Goal: Task Accomplishment & Management: Complete application form

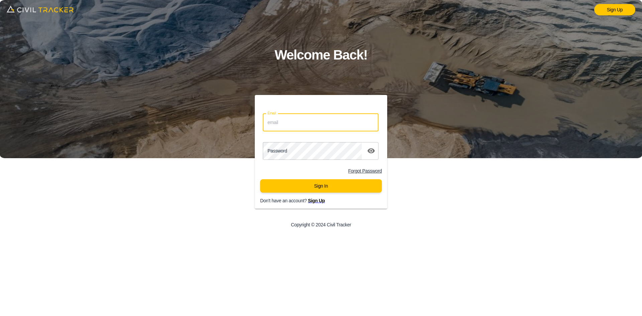
click at [304, 128] on input "Email" at bounding box center [321, 123] width 116 height 18
type input "[EMAIL_ADDRESS][DOMAIN_NAME]"
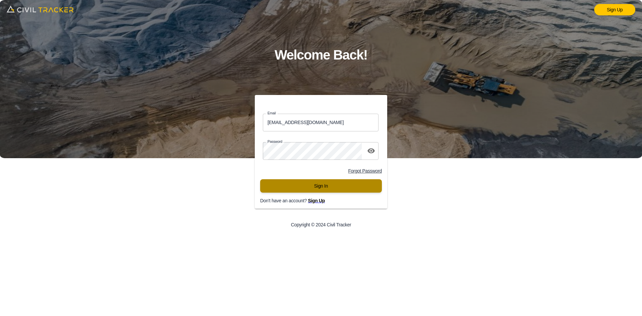
click at [300, 189] on button "Sign In" at bounding box center [321, 185] width 122 height 13
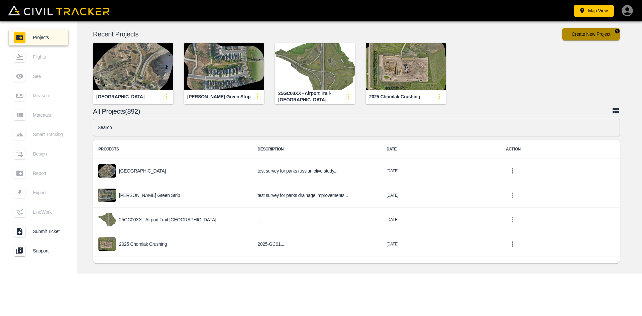
click at [589, 33] on button "Create New Project" at bounding box center [591, 34] width 58 height 12
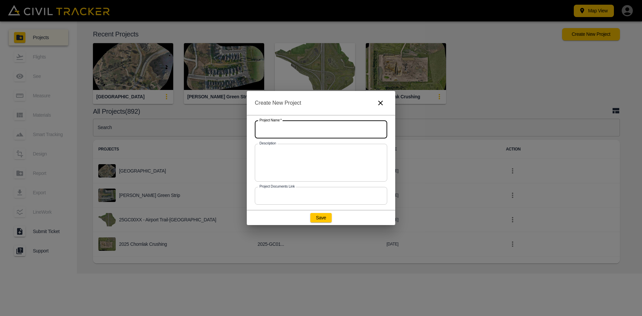
click at [305, 136] on input "text" at bounding box center [321, 130] width 132 height 18
type input "Test Upload"
click at [324, 219] on button "Save" at bounding box center [320, 217] width 21 height 9
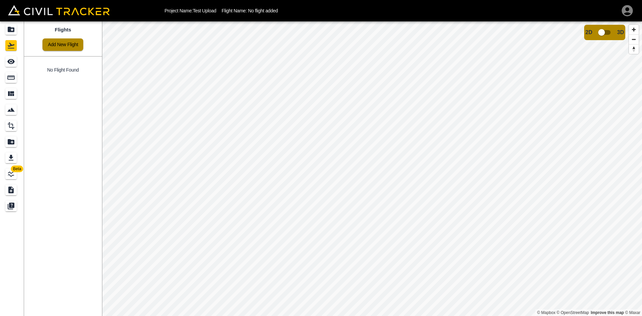
click at [66, 42] on link "Add New Flight" at bounding box center [62, 44] width 41 height 12
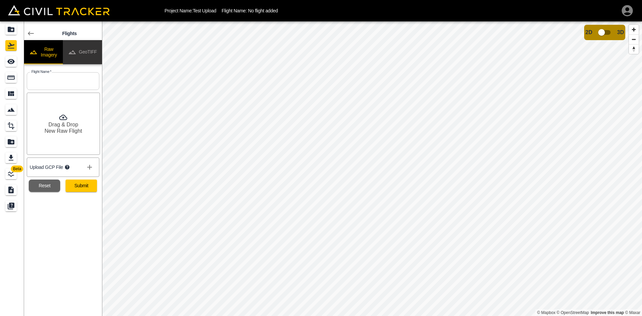
click at [90, 48] on button "GeoTIFF" at bounding box center [82, 52] width 39 height 24
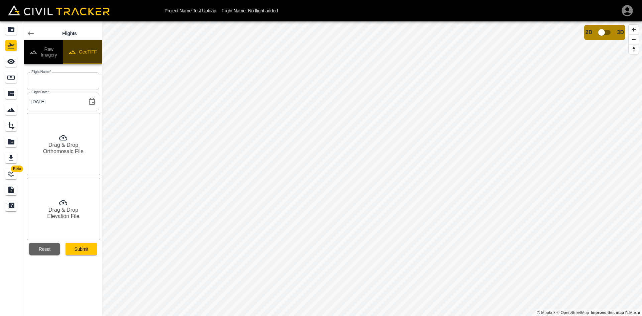
click at [90, 48] on button "GeoTIFF" at bounding box center [82, 52] width 39 height 24
click at [76, 86] on input "text" at bounding box center [63, 81] width 73 height 18
type input "T"
click at [45, 80] on input "Uplodaing123" at bounding box center [63, 81] width 73 height 18
type input "Uploading123"
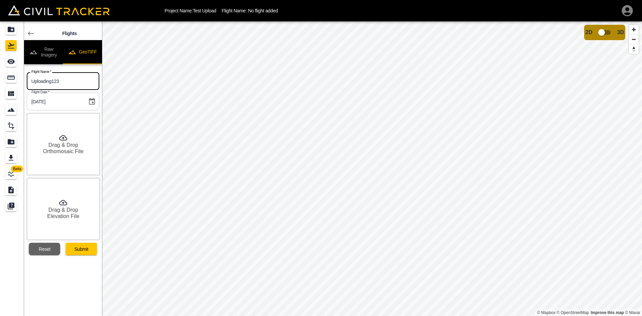
click at [48, 48] on button "Raw Imagery" at bounding box center [43, 52] width 39 height 24
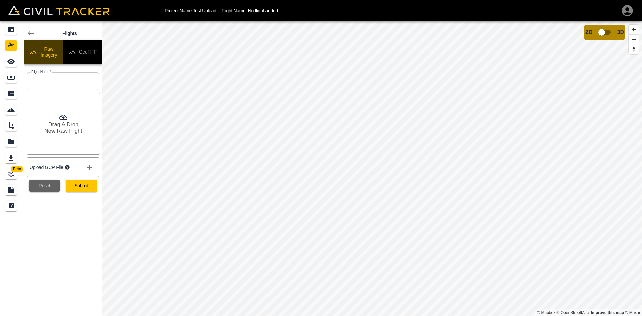
click at [54, 53] on button "Raw Imagery" at bounding box center [43, 52] width 39 height 24
click at [67, 75] on input "text" at bounding box center [63, 81] width 73 height 18
click at [64, 81] on input "text" at bounding box center [63, 81] width 73 height 18
type input "Uploading123"
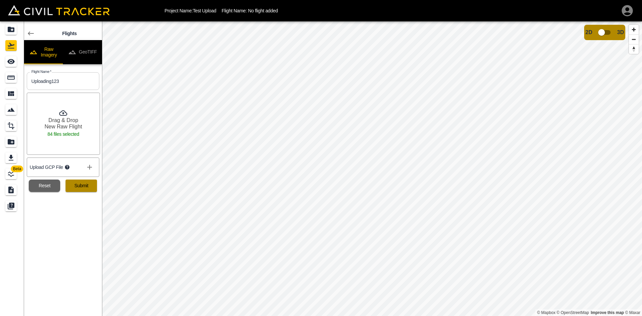
click at [85, 185] on button "Submit" at bounding box center [81, 186] width 31 height 12
